Goal: Information Seeking & Learning: Learn about a topic

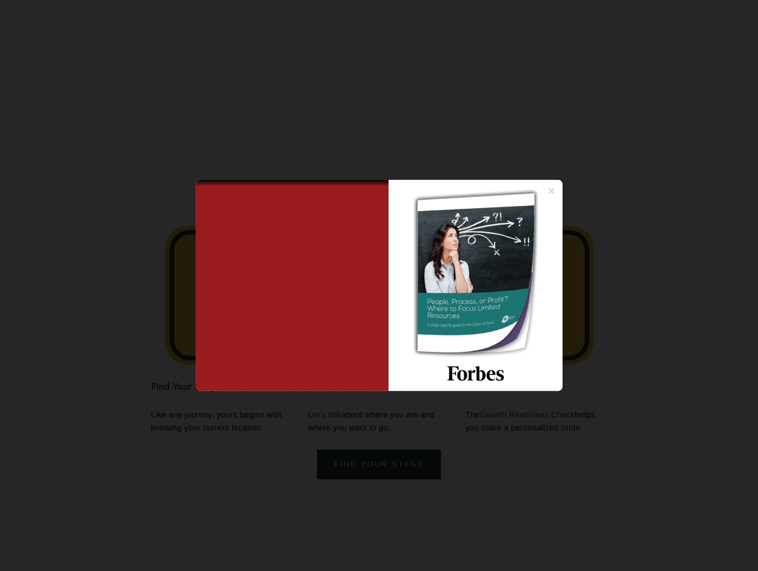
scroll to position [2057, 0]
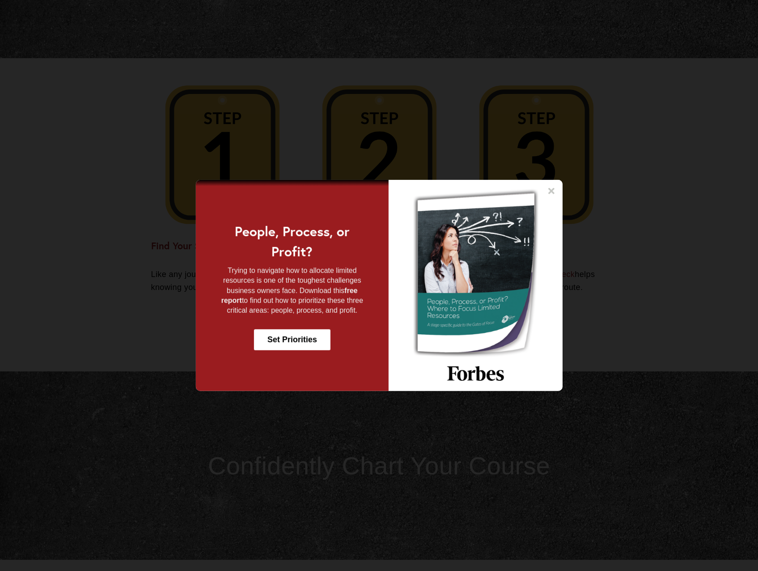
click at [548, 187] on icon at bounding box center [551, 191] width 9 height 9
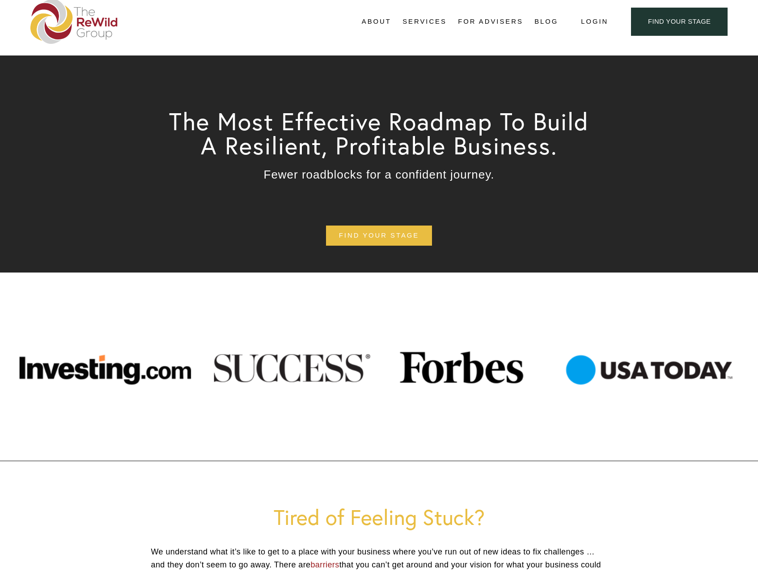
scroll to position [0, 0]
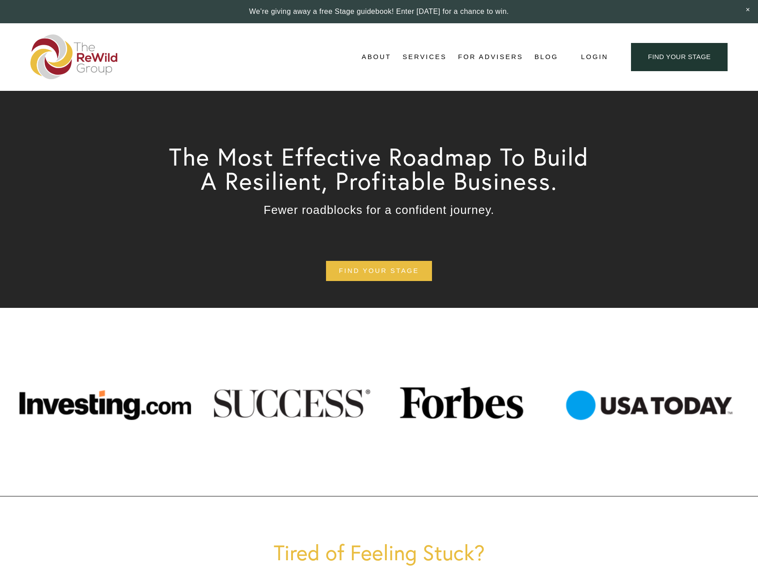
click at [0, 0] on span "About Us" at bounding box center [0, 0] width 0 height 0
click at [85, 45] on img at bounding box center [74, 56] width 88 height 45
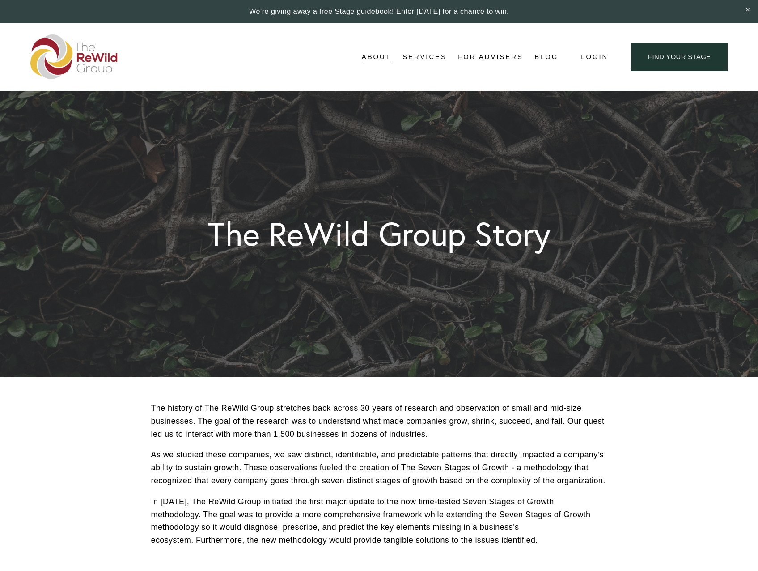
click at [10, 44] on div "Skip to Content About About Us" at bounding box center [379, 57] width 758 height 68
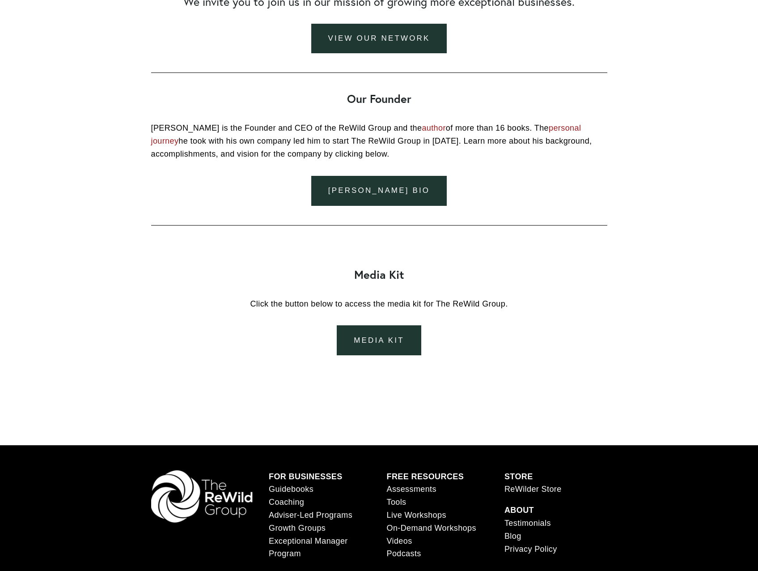
scroll to position [1231, 0]
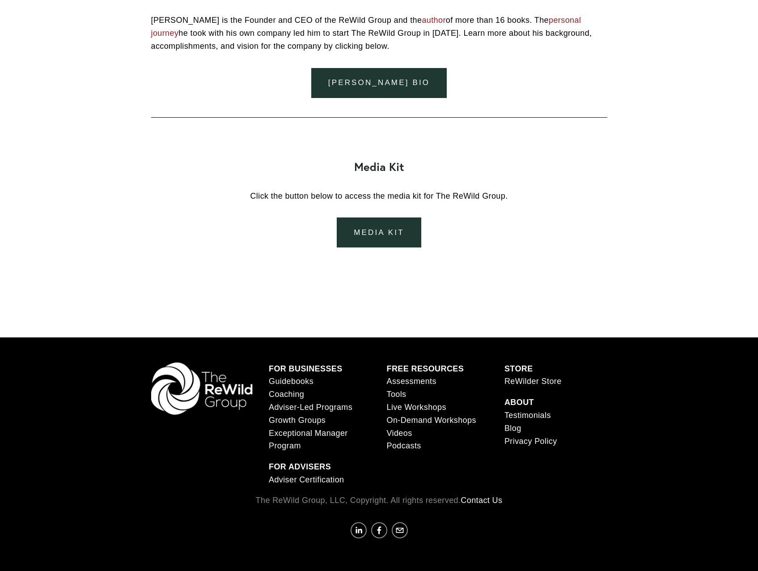
drag, startPoint x: 295, startPoint y: 449, endPoint x: 299, endPoint y: 457, distance: 9.0
drag, startPoint x: 299, startPoint y: 457, endPoint x: 223, endPoint y: 459, distance: 76.5
click at [223, 459] on div "FOR BUSINESSES Guidebooks Coaching Adviser-Led Programs Growth Groups Exception…" at bounding box center [379, 424] width 471 height 124
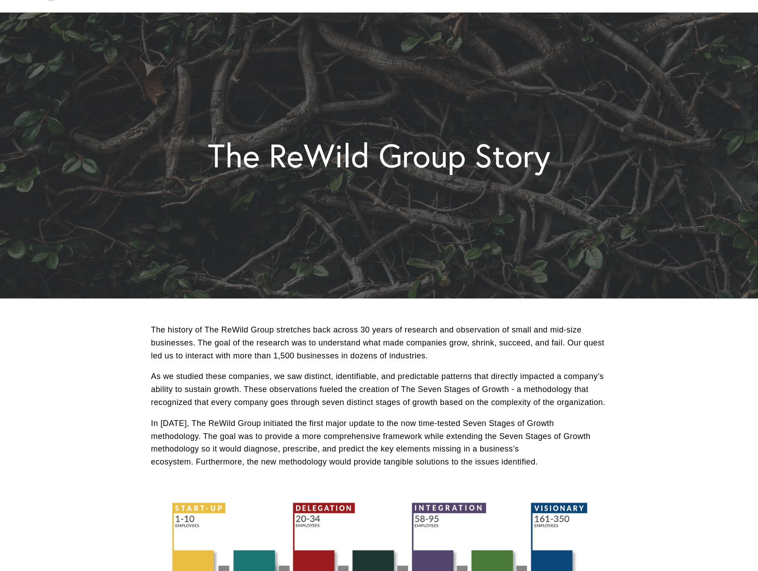
scroll to position [134, 0]
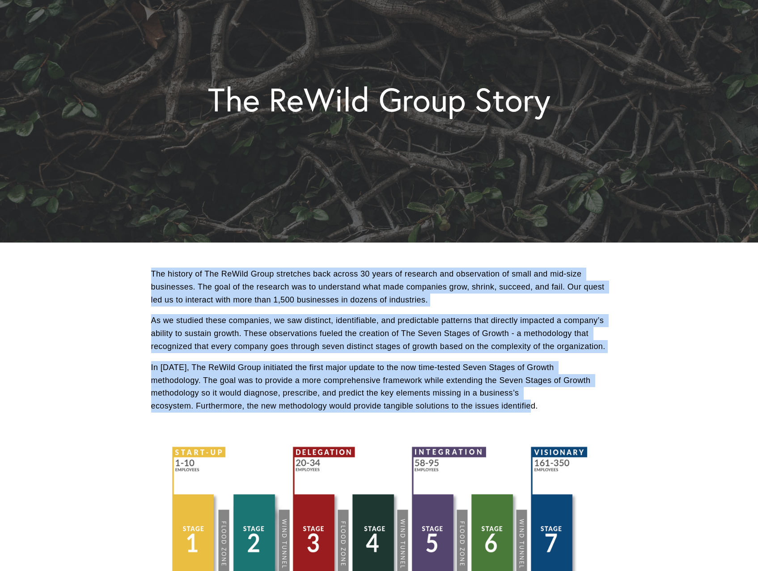
drag, startPoint x: 145, startPoint y: 271, endPoint x: 591, endPoint y: 409, distance: 466.4
click at [591, 409] on div "The history of The ReWild Group stretches back across 30 years of research and …" at bounding box center [379, 343] width 471 height 153
copy div "The history of The ReWild Group stretches back across 30 years of research and …"
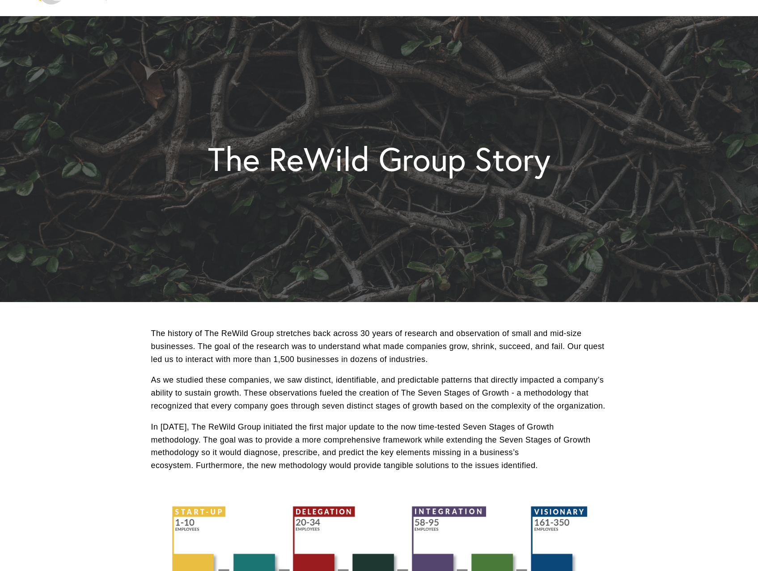
scroll to position [0, 0]
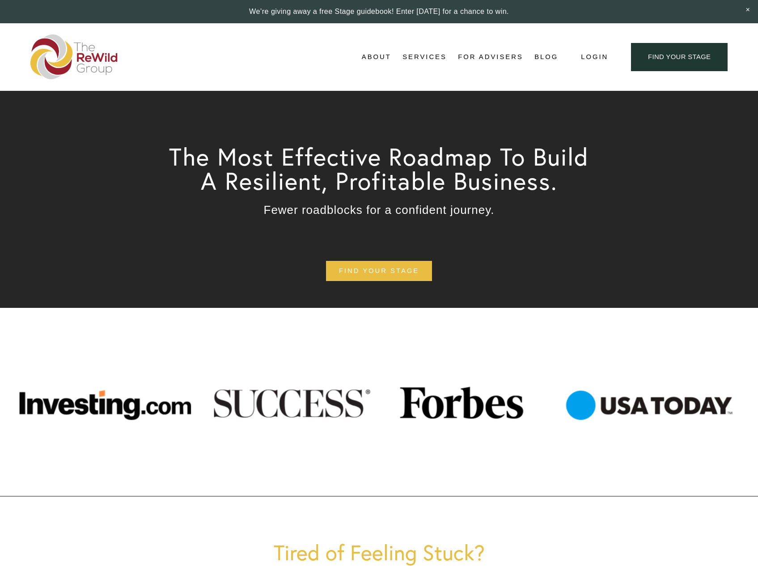
drag, startPoint x: 95, startPoint y: 354, endPoint x: 144, endPoint y: 326, distance: 56.3
click at [100, 351] on div at bounding box center [379, 401] width 758 height 133
click at [0, 0] on span "[PERSON_NAME], Founder" at bounding box center [0, 0] width 0 height 0
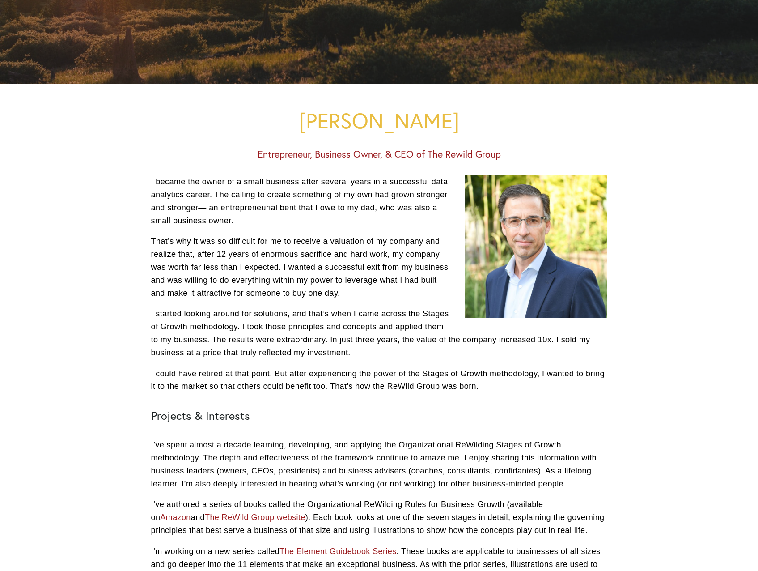
scroll to position [403, 0]
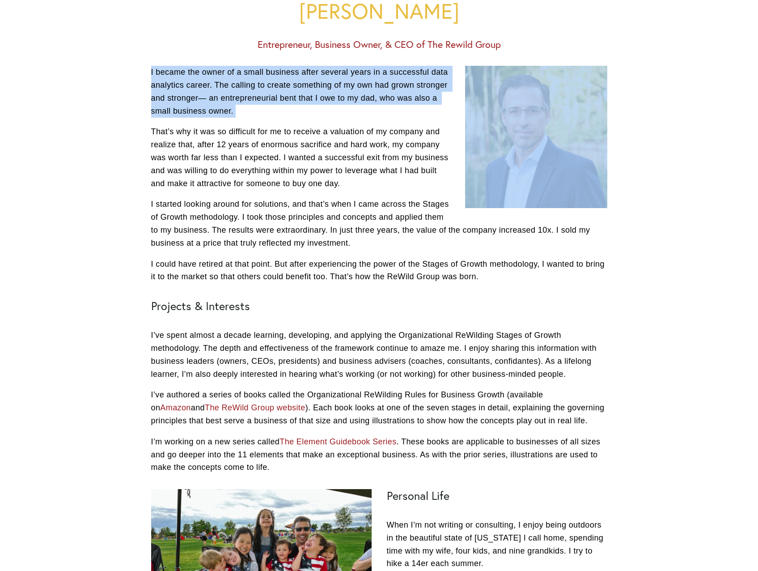
drag, startPoint x: 561, startPoint y: 148, endPoint x: 138, endPoint y: 156, distance: 423.2
click at [138, 156] on div "[PERSON_NAME] Entrepreneur, Business Owner, & CEO of The Rewild Group I became …" at bounding box center [379, 352] width 517 height 757
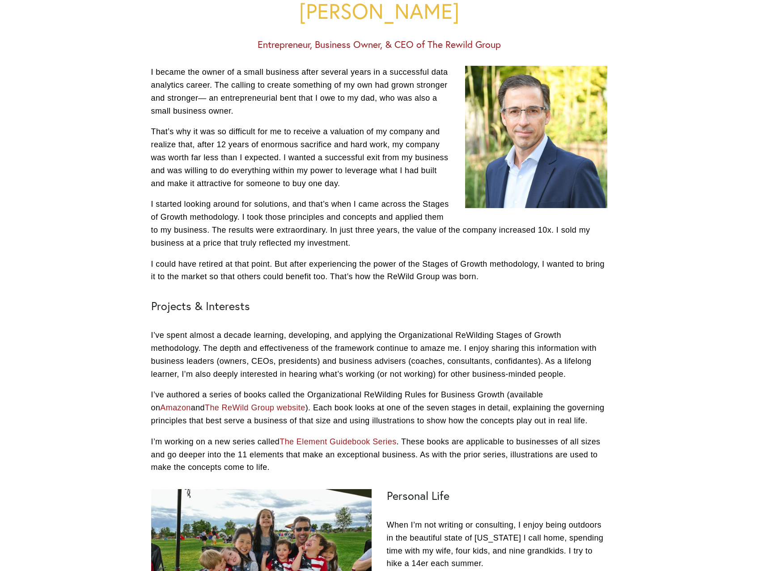
click at [483, 239] on p "I started looking around for solutions, and that’s when I came across the Stage…" at bounding box center [379, 223] width 456 height 51
drag, startPoint x: 517, startPoint y: 125, endPoint x: 522, endPoint y: 199, distance: 73.9
click at [522, 199] on div at bounding box center [536, 137] width 142 height 142
click at [448, 276] on p "I could have retired at that point. But after experiencing the power of the Sta…" at bounding box center [379, 271] width 456 height 26
click at [722, 139] on div at bounding box center [379, 352] width 758 height 757
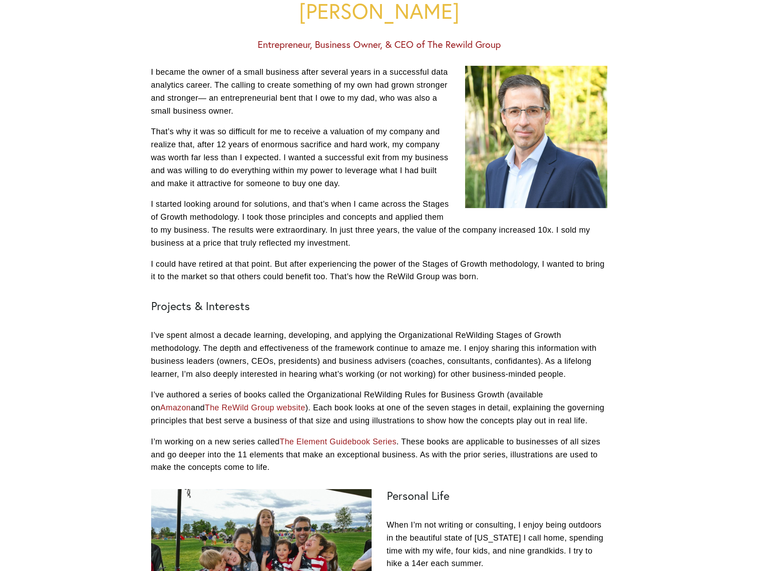
click at [165, 225] on p "I started looking around for solutions, and that’s when I came across the Stage…" at bounding box center [379, 223] width 456 height 51
click at [128, 14] on div "Matthew Pohl Entrepreneur, Business Owner, & CEO of The Rewild Group I became t…" at bounding box center [379, 352] width 517 height 757
drag, startPoint x: 150, startPoint y: 331, endPoint x: 589, endPoint y: 462, distance: 458.8
click at [589, 462] on div "I became the owner of a small business after several years in a successful data…" at bounding box center [379, 269] width 471 height 423
drag, startPoint x: 589, startPoint y: 462, endPoint x: 602, endPoint y: 330, distance: 133.4
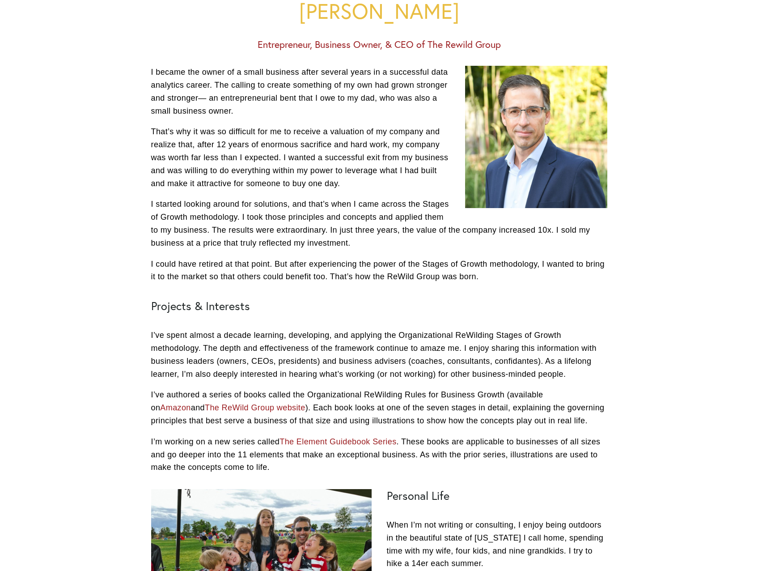
click at [602, 330] on p "I’ve spent almost a decade learning, developing, and applying the Organizationa…" at bounding box center [379, 354] width 456 height 51
drag, startPoint x: 136, startPoint y: 68, endPoint x: 497, endPoint y: 281, distance: 419.7
click at [497, 281] on div "Matthew Pohl Entrepreneur, Business Owner, & CEO of The Rewild Group I became t…" at bounding box center [379, 352] width 517 height 757
copy div "I became the owner of a small business after several years in a successful data…"
click at [673, 306] on div at bounding box center [379, 352] width 758 height 757
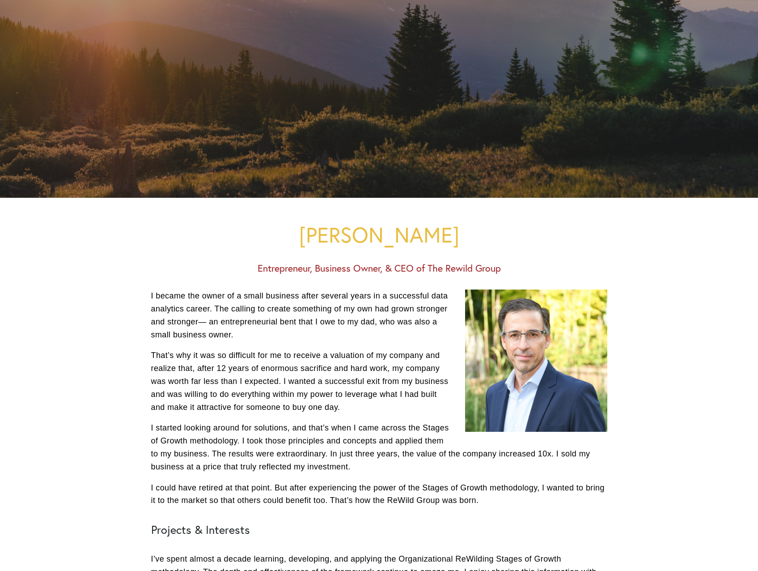
scroll to position [0, 0]
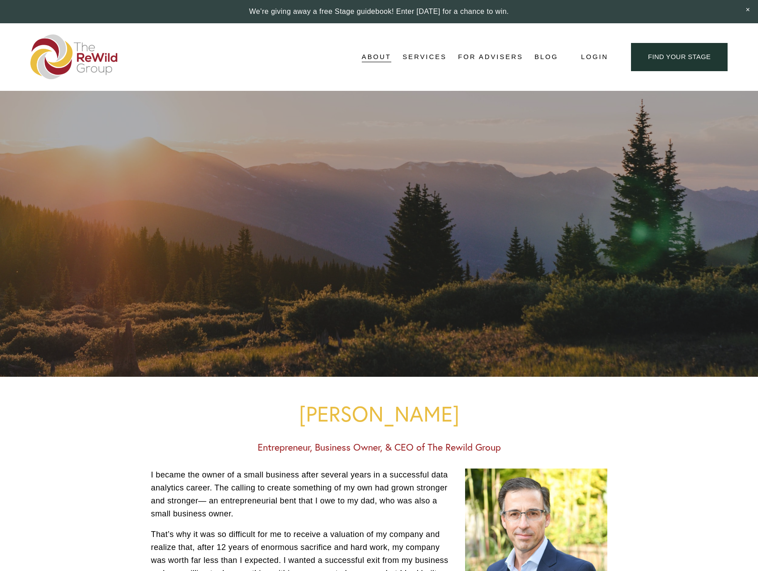
click at [0, 0] on span "For Businesses" at bounding box center [0, 0] width 0 height 0
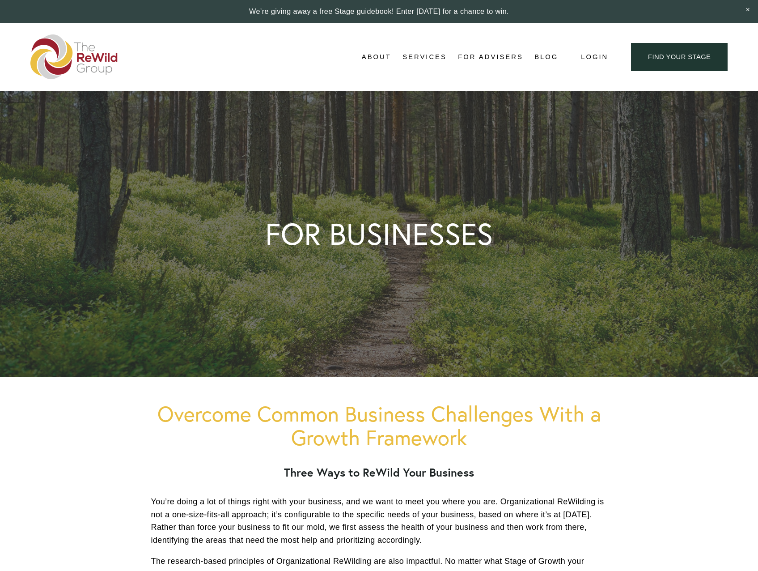
click at [0, 0] on span "About Us" at bounding box center [0, 0] width 0 height 0
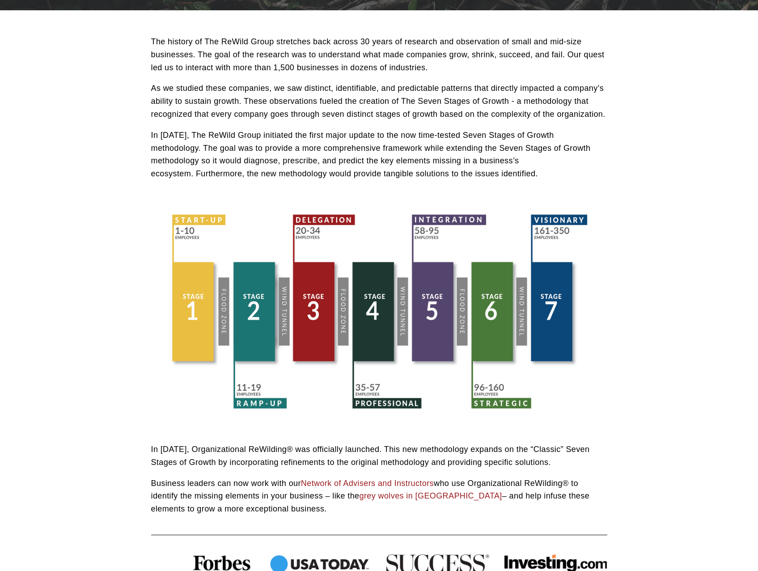
scroll to position [292, 0]
